Goal: Check status: Check status

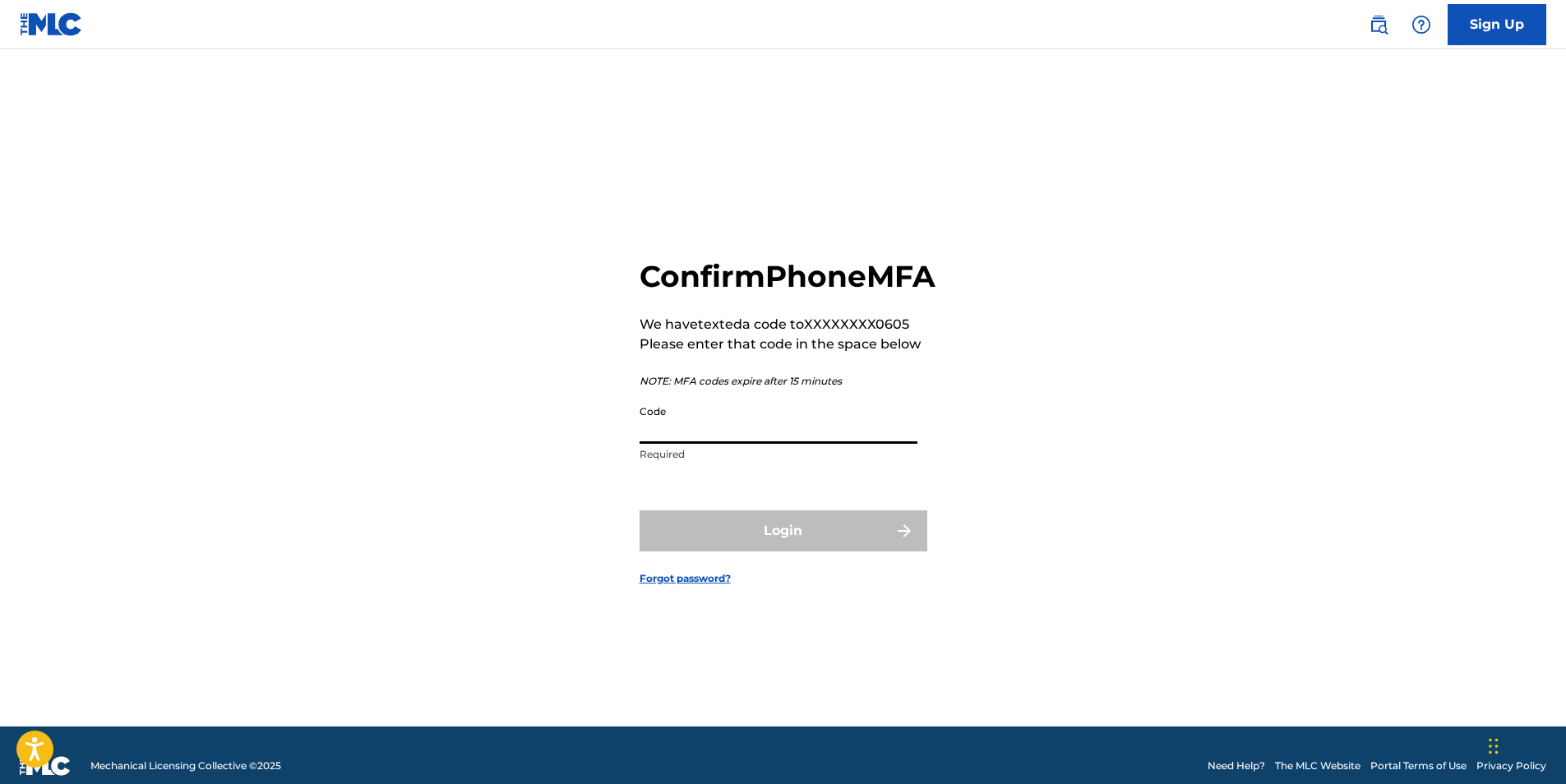
click at [782, 438] on input "Code" at bounding box center [778, 420] width 278 height 47
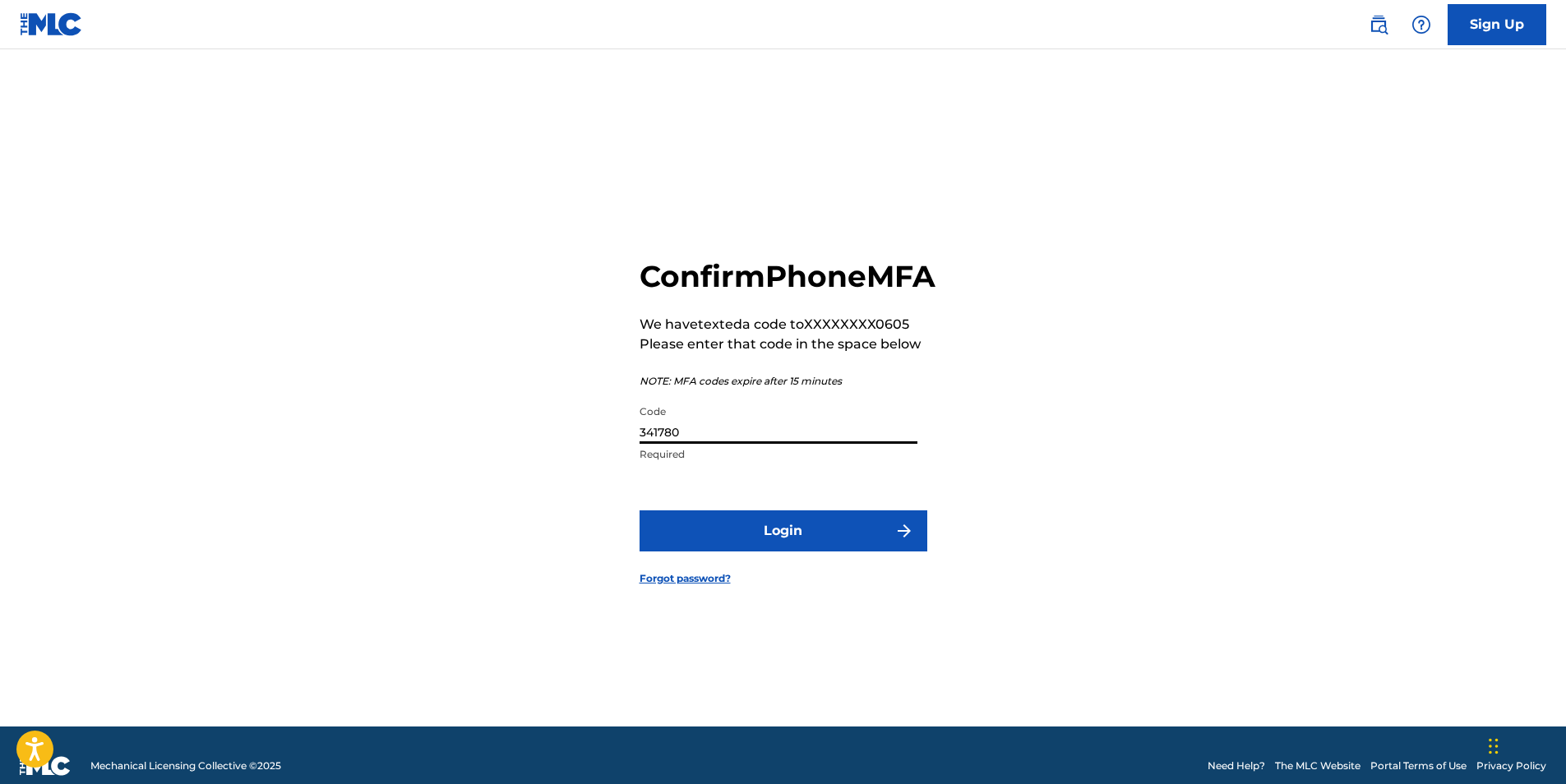
type input "341780"
click at [639, 511] on button "Login" at bounding box center [783, 531] width 287 height 41
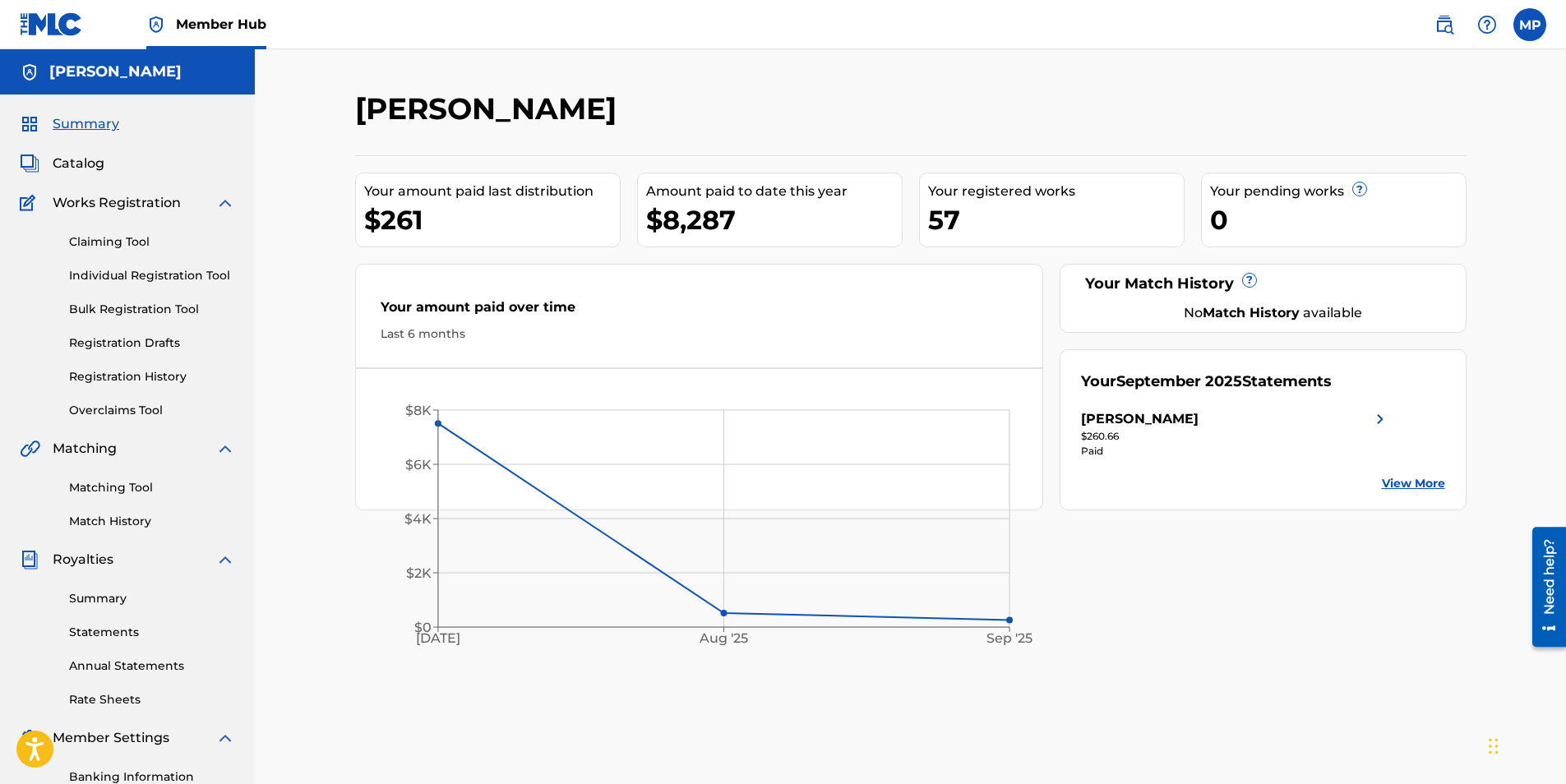
click at [1428, 480] on link "View More" at bounding box center [1413, 483] width 64 height 18
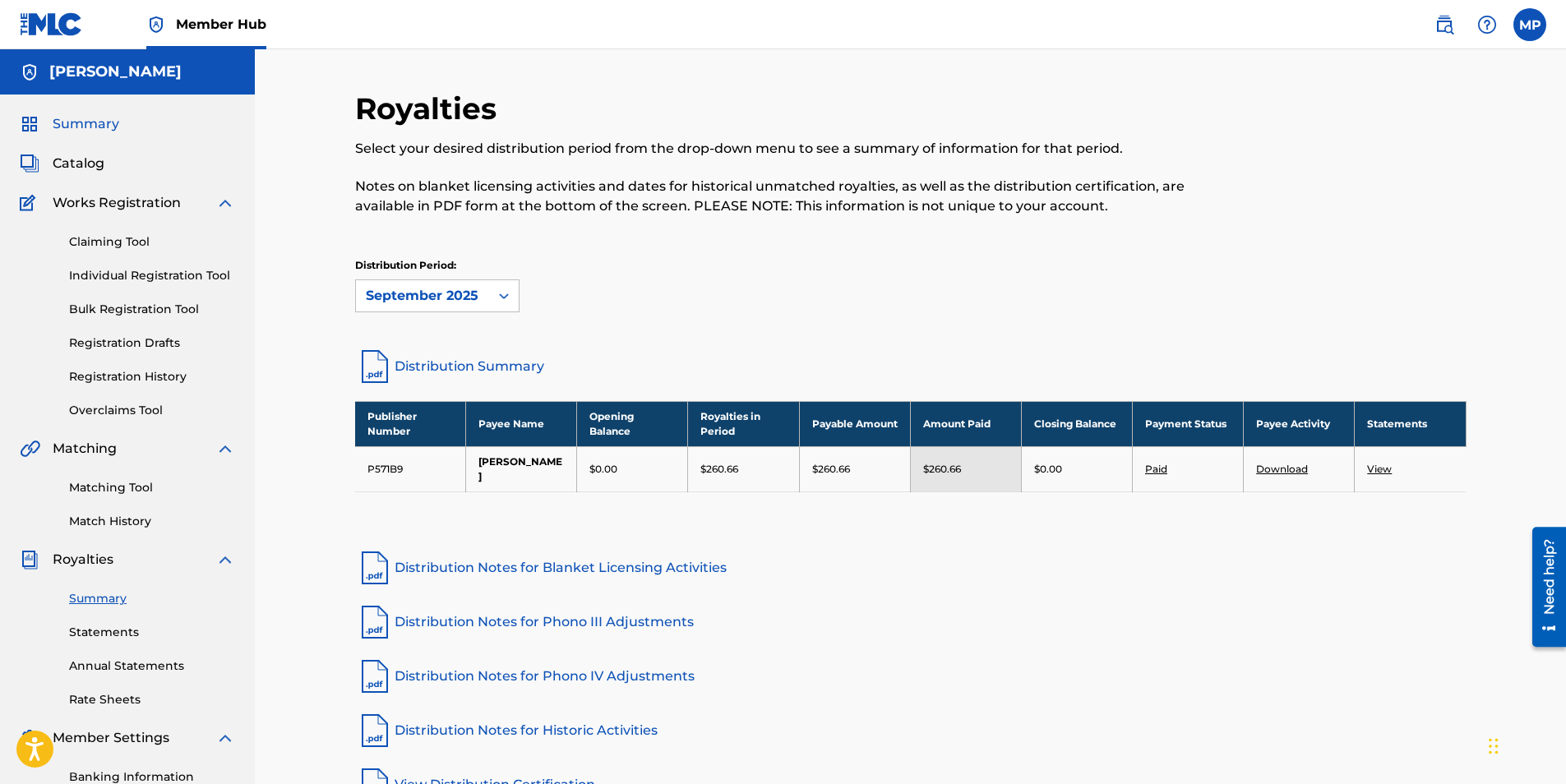
click at [99, 118] on span "Summary" at bounding box center [86, 124] width 67 height 20
